Goal: Task Accomplishment & Management: Use online tool/utility

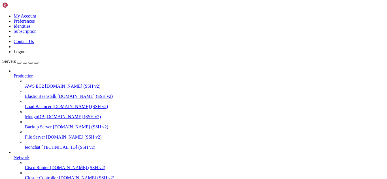
type input "/root/meuapp/flaskmkdir/oficial/app_delivery"
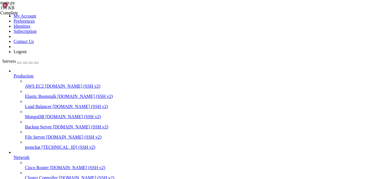
scroll to position [671, 0]
type textarea ")"
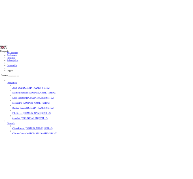
scroll to position [8692, 0]
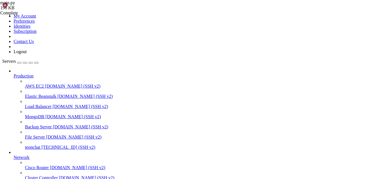
type input "create_or_get_tenant"
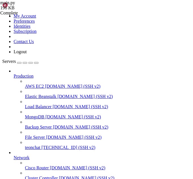
click at [36, 63] on icon "button" at bounding box center [36, 63] width 0 height 0
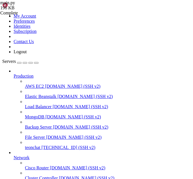
type textarea "@login_required"
